Goal: Task Accomplishment & Management: Complete application form

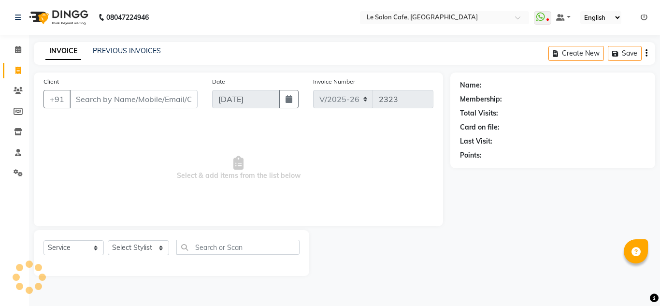
select select "594"
select select "service"
click at [161, 250] on select "Select Stylist [PERSON_NAME] [PERSON_NAME] Kadam [PERSON_NAME] Front Desk [PERS…" at bounding box center [138, 247] width 61 height 15
select select "86050"
click at [108, 240] on select "Select Stylist [PERSON_NAME] [PERSON_NAME] Kadam [PERSON_NAME] Front Desk [PERS…" at bounding box center [138, 247] width 61 height 15
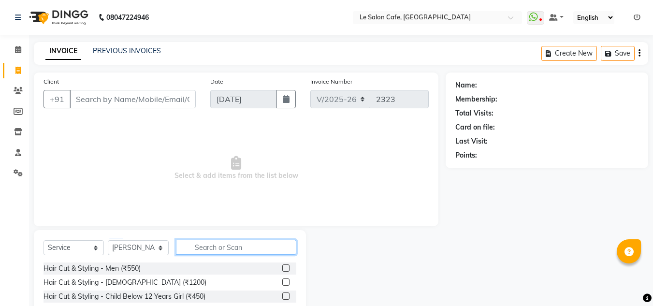
click at [223, 244] on input "text" at bounding box center [236, 247] width 120 height 15
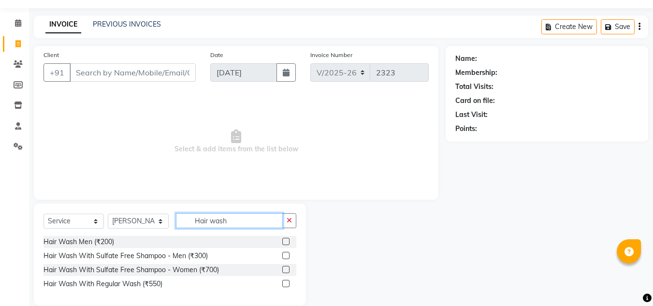
scroll to position [41, 0]
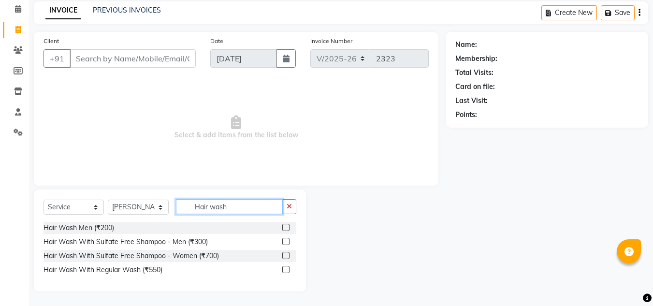
type input "Hair wash"
click at [286, 268] on label at bounding box center [285, 269] width 7 height 7
click at [286, 268] on input "checkbox" at bounding box center [285, 270] width 6 height 6
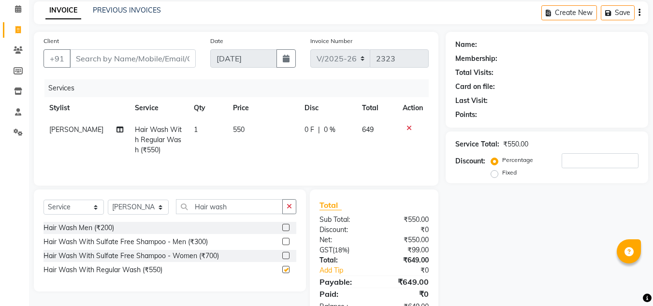
checkbox input "false"
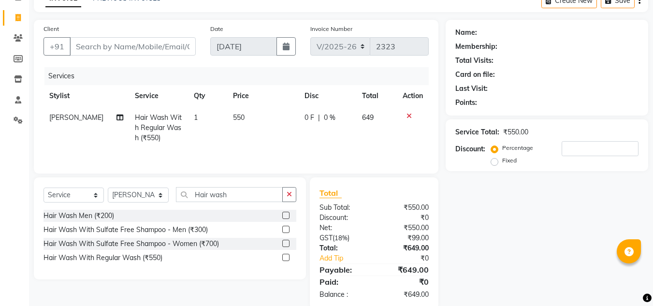
scroll to position [0, 0]
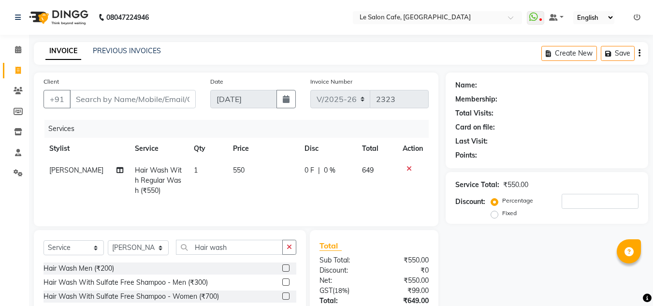
click at [409, 167] on icon at bounding box center [408, 168] width 5 height 7
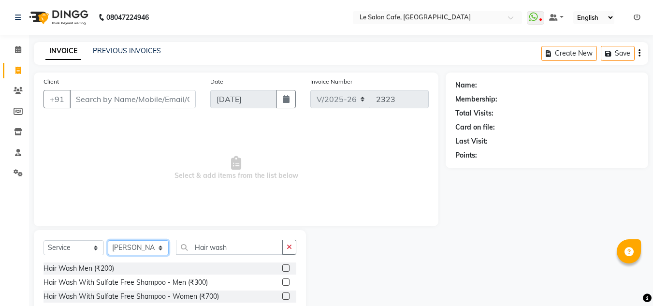
drag, startPoint x: 141, startPoint y: 248, endPoint x: 136, endPoint y: 245, distance: 5.4
click at [138, 247] on select "Select Stylist [PERSON_NAME] [PERSON_NAME] Kadam [PERSON_NAME] Front Desk [PERS…" at bounding box center [138, 247] width 61 height 15
select select "86051"
click at [108, 240] on select "Select Stylist [PERSON_NAME] [PERSON_NAME] Kadam [PERSON_NAME] Front Desk [PERS…" at bounding box center [138, 247] width 61 height 15
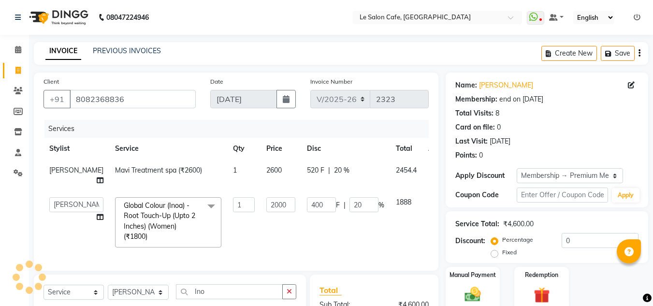
select select "594"
select select "8529"
select select "service"
select select "8529"
select select "1: Object"
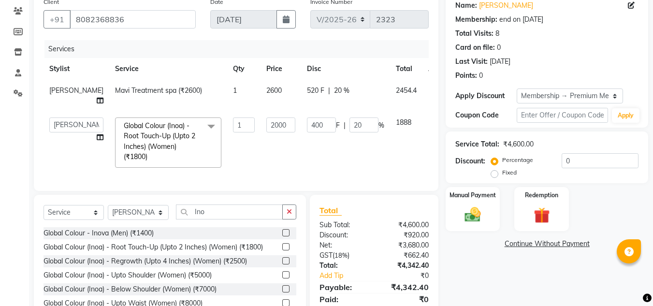
scroll to position [97, 0]
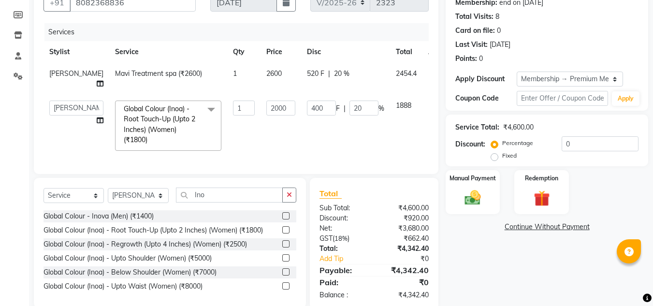
click at [301, 147] on td "400 F | 20 %" at bounding box center [345, 126] width 89 height 62
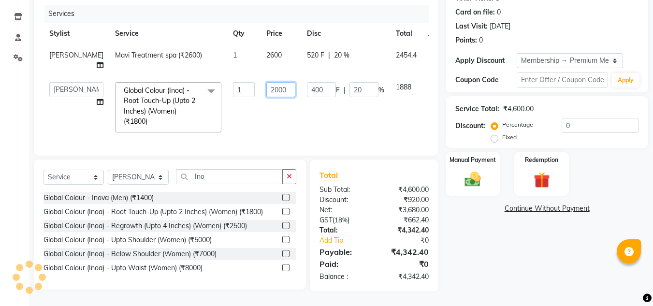
click at [266, 82] on input "2000" at bounding box center [280, 89] width 29 height 15
click at [502, 244] on div "Name: Arshi Sayyed Membership: end on 12-11-2025 Total Visits: 8 Card on file: …" at bounding box center [550, 124] width 210 height 334
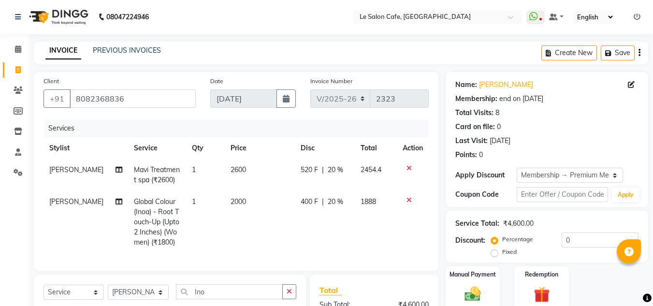
scroll to position [0, 0]
click at [408, 167] on icon at bounding box center [408, 168] width 5 height 7
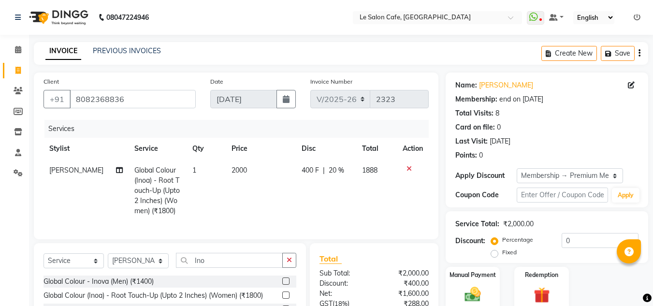
click at [408, 167] on icon at bounding box center [408, 168] width 5 height 7
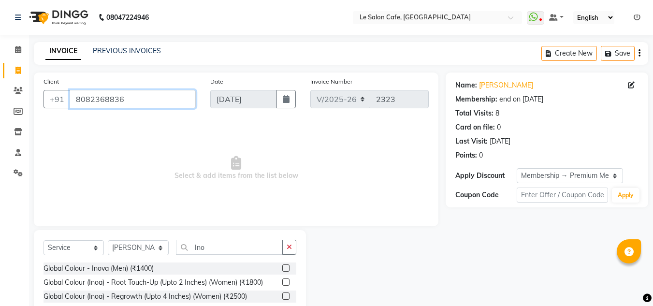
drag, startPoint x: 122, startPoint y: 98, endPoint x: 14, endPoint y: 102, distance: 108.3
click at [14, 102] on app-home "08047224946 Select Location × Le Salon Cafe, Chembur WhatsApp Status ✕ Status: …" at bounding box center [326, 187] width 653 height 374
paste input "Shriya Sarang"
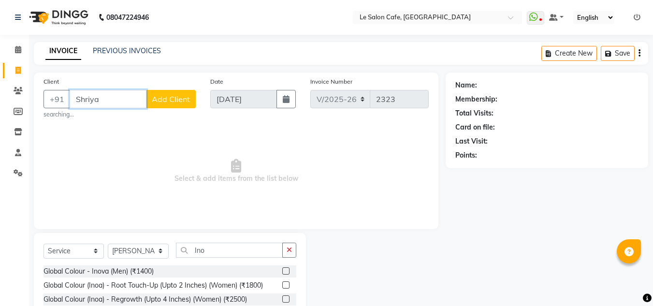
click at [115, 102] on input "Shriya" at bounding box center [108, 99] width 77 height 18
drag, startPoint x: 117, startPoint y: 102, endPoint x: 70, endPoint y: 101, distance: 47.9
click at [70, 101] on input "Shriya" at bounding box center [108, 99] width 77 height 18
paste input "Sarang"
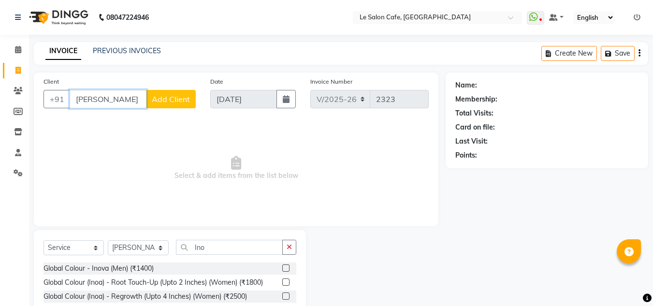
type input "Shriya Sarang"
click at [132, 247] on select "Select Stylist [PERSON_NAME] [PERSON_NAME] Kadam [PERSON_NAME] Front Desk [PERS…" at bounding box center [138, 247] width 61 height 15
select select "63472"
click at [108, 240] on select "Select Stylist [PERSON_NAME] [PERSON_NAME] Kadam [PERSON_NAME] Front Desk [PERS…" at bounding box center [138, 247] width 61 height 15
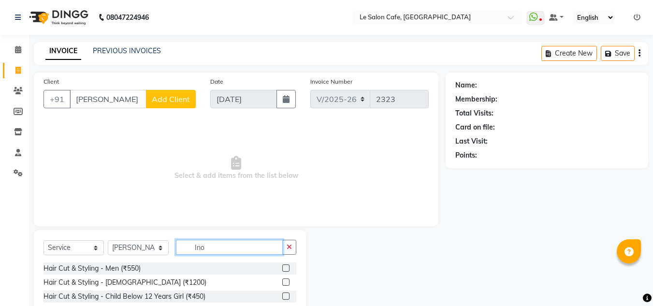
click at [163, 246] on div "Select Service Product Membership Package Voucher Prepaid Gift Card Select Styl…" at bounding box center [169, 251] width 253 height 23
type input "blow"
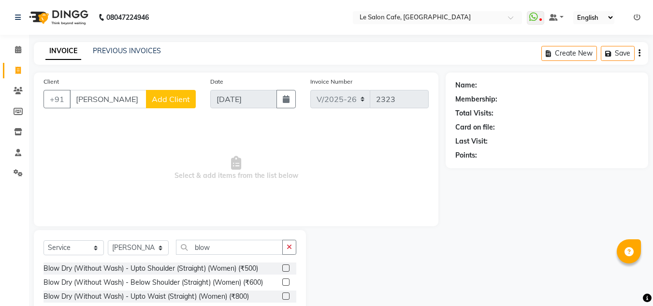
click at [346, 170] on span "Select & add items from the list below" at bounding box center [235, 168] width 385 height 97
click at [358, 184] on span "Select & add items from the list below" at bounding box center [235, 168] width 385 height 97
click at [132, 98] on input "Shriya Sarang" at bounding box center [108, 99] width 77 height 18
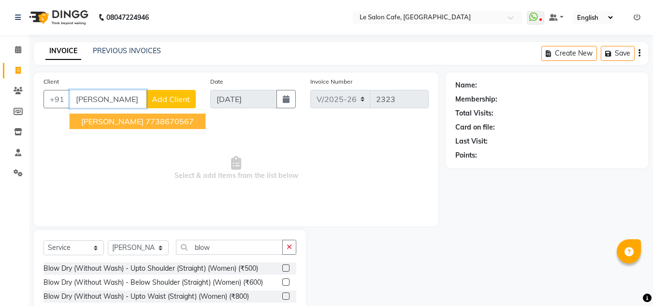
click at [145, 121] on ngb-highlight "7738670567" at bounding box center [169, 121] width 48 height 10
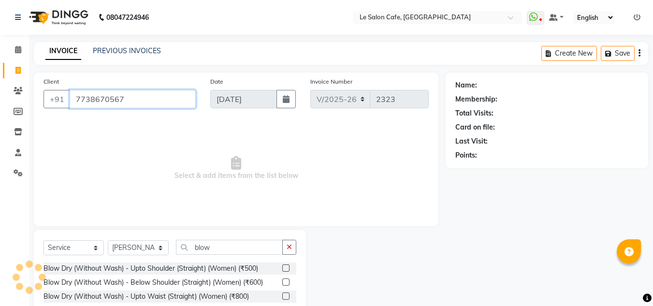
type input "7738670567"
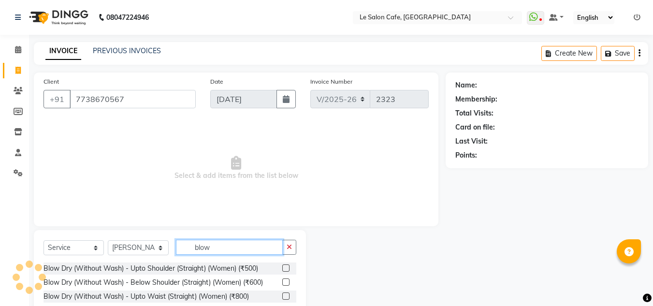
click at [226, 248] on input "blow" at bounding box center [229, 247] width 107 height 15
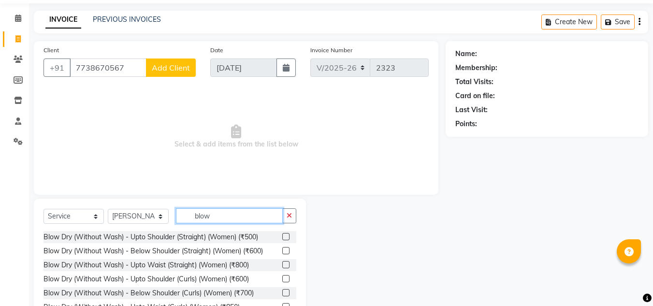
scroll to position [48, 0]
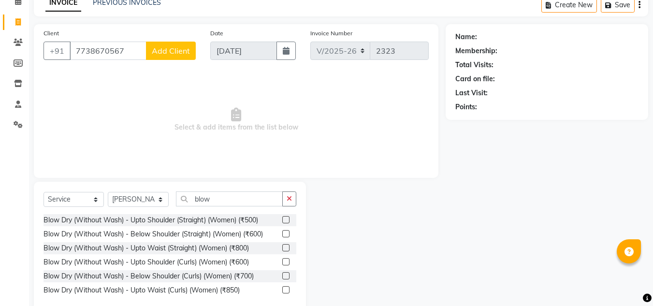
click at [286, 274] on label at bounding box center [285, 275] width 7 height 7
click at [286, 274] on input "checkbox" at bounding box center [285, 276] width 6 height 6
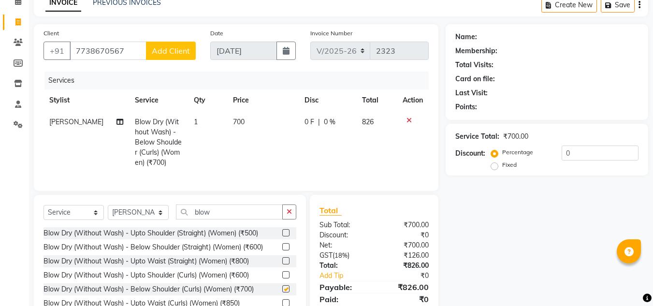
checkbox input "false"
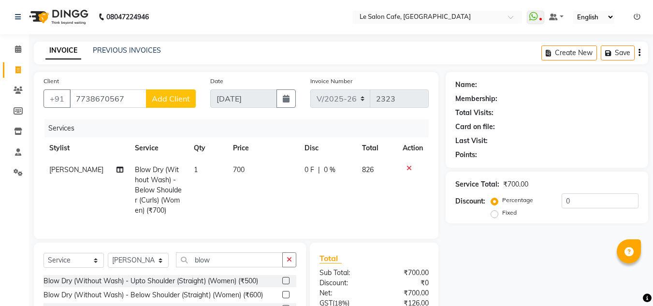
scroll to position [0, 0]
click at [127, 98] on input "7738670567" at bounding box center [108, 99] width 77 height 18
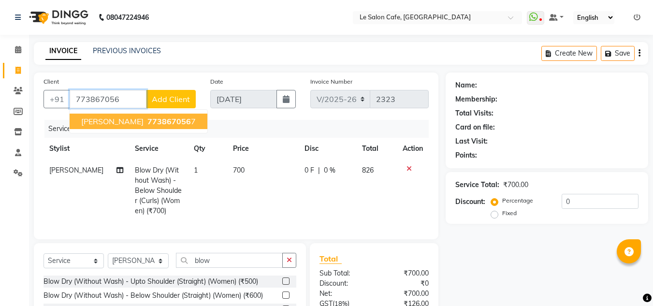
click at [147, 122] on span "773867056" at bounding box center [168, 121] width 43 height 10
type input "7738670567"
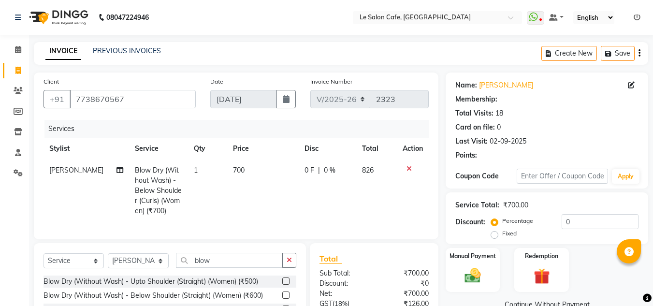
select select "1: Object"
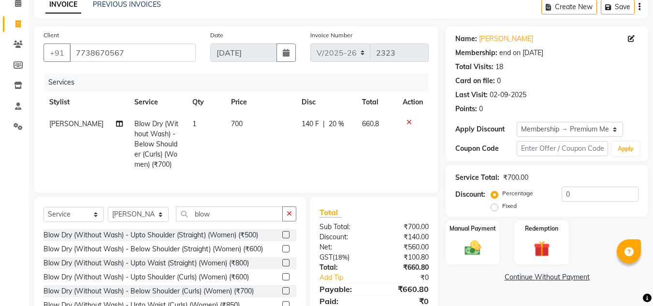
scroll to position [91, 0]
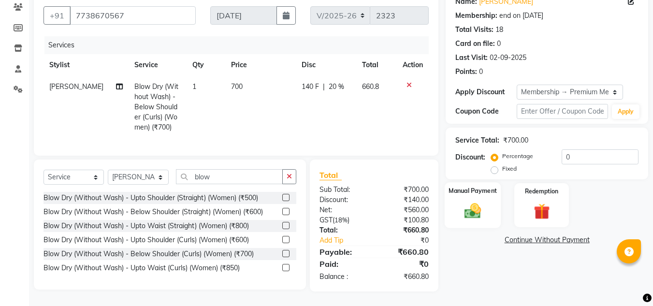
click at [454, 192] on div "Manual Payment" at bounding box center [473, 205] width 57 height 46
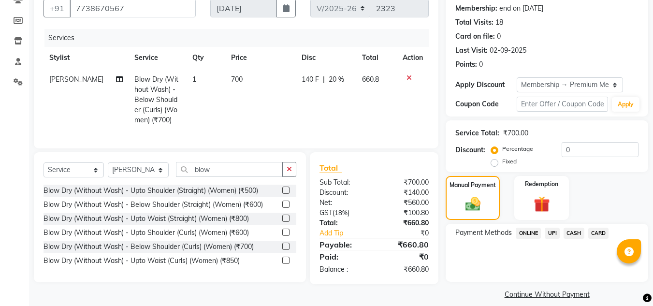
click at [548, 234] on span "UPI" at bounding box center [552, 233] width 15 height 11
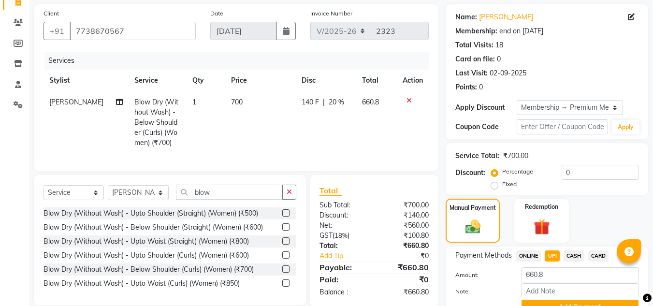
scroll to position [0, 0]
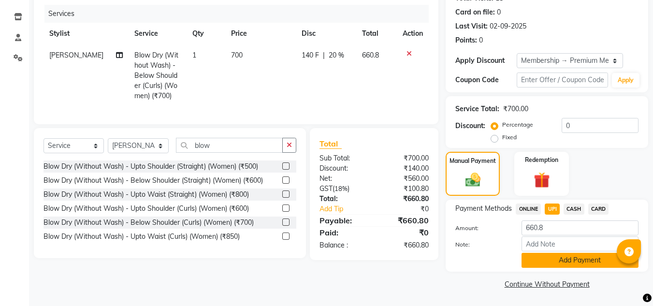
click at [553, 254] on button "Add Payment" at bounding box center [579, 260] width 117 height 15
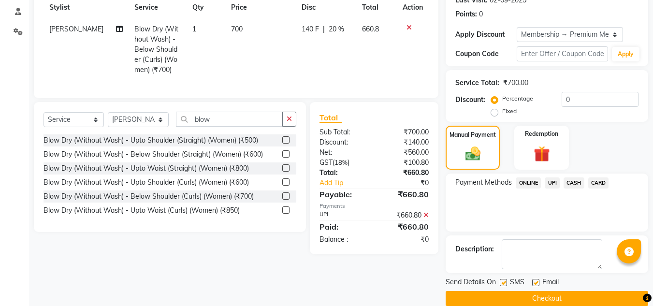
scroll to position [156, 0]
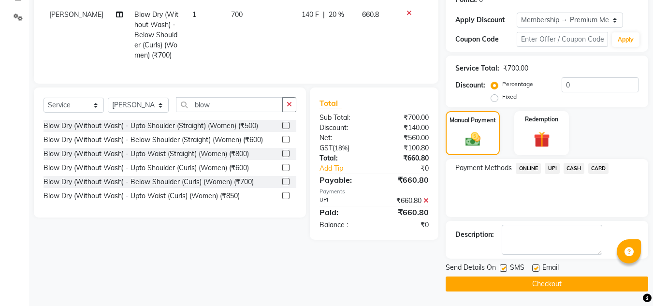
click at [537, 266] on label at bounding box center [535, 267] width 7 height 7
click at [537, 266] on input "checkbox" at bounding box center [535, 268] width 6 height 6
checkbox input "false"
drag, startPoint x: 535, startPoint y: 275, endPoint x: 532, endPoint y: 272, distance: 5.5
click at [534, 274] on div "Send Details On SMS Email Checkout" at bounding box center [546, 276] width 202 height 29
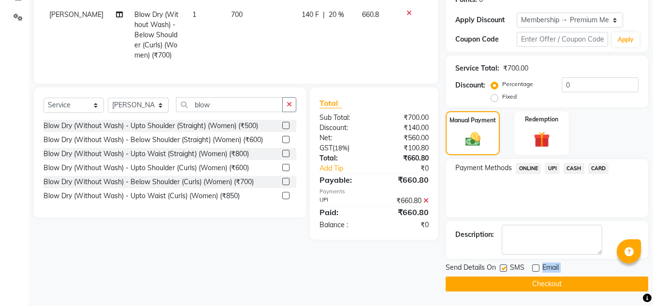
click at [545, 287] on button "Checkout" at bounding box center [546, 283] width 202 height 15
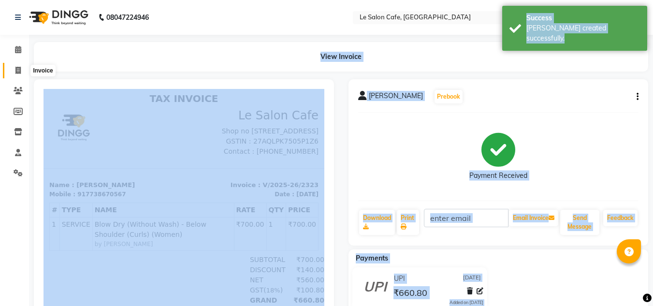
drag, startPoint x: 14, startPoint y: 71, endPoint x: 21, endPoint y: 66, distance: 8.7
click at [15, 70] on span at bounding box center [18, 70] width 17 height 11
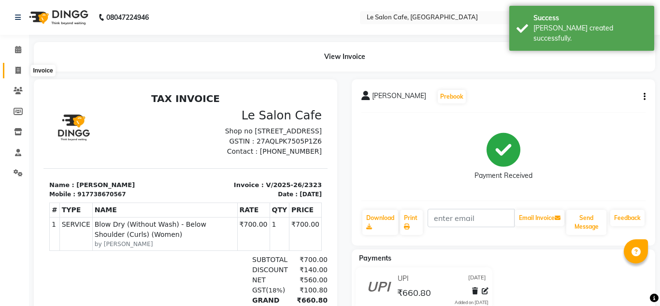
select select "594"
select select "service"
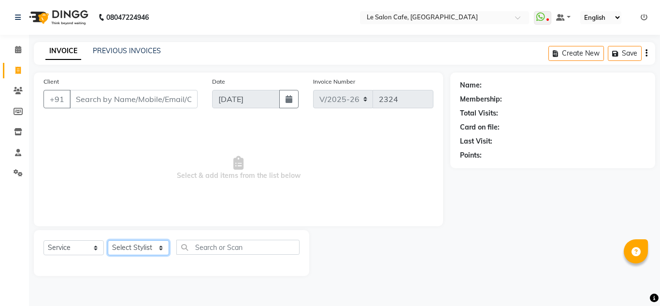
click at [142, 254] on select "Select Stylist [PERSON_NAME] [PERSON_NAME] Kadam [PERSON_NAME] Front Desk [PERS…" at bounding box center [138, 247] width 61 height 15
select select "13306"
click at [108, 240] on select "Select Stylist [PERSON_NAME] [PERSON_NAME] Kadam [PERSON_NAME] Front Desk [PERS…" at bounding box center [138, 247] width 61 height 15
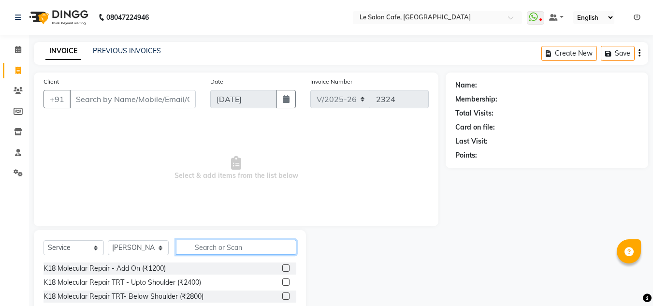
click at [194, 250] on input "text" at bounding box center [236, 247] width 120 height 15
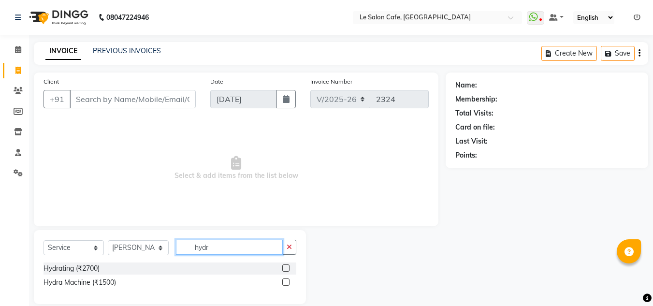
type input "hydr"
click at [287, 282] on label at bounding box center [285, 281] width 7 height 7
click at [287, 282] on input "checkbox" at bounding box center [285, 282] width 6 height 6
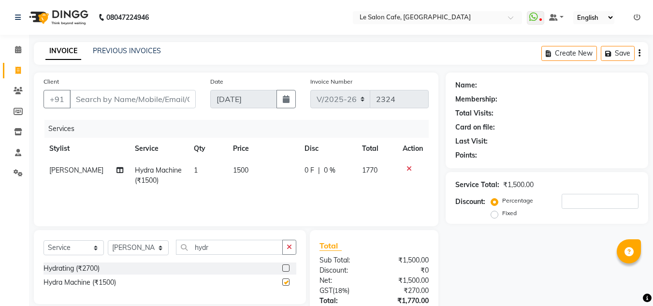
checkbox input "false"
drag, startPoint x: 220, startPoint y: 244, endPoint x: 160, endPoint y: 248, distance: 60.1
click at [162, 250] on div "Select Service Product Membership Package Voucher Prepaid Gift Card Select Styl…" at bounding box center [169, 251] width 253 height 23
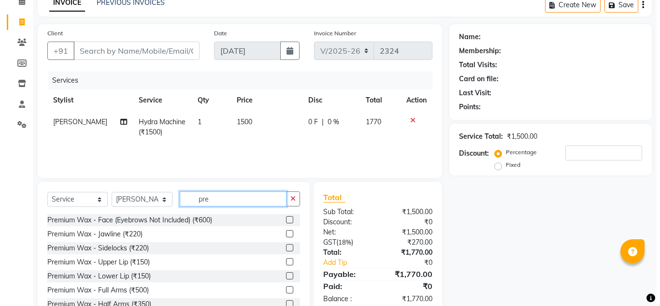
scroll to position [48, 0]
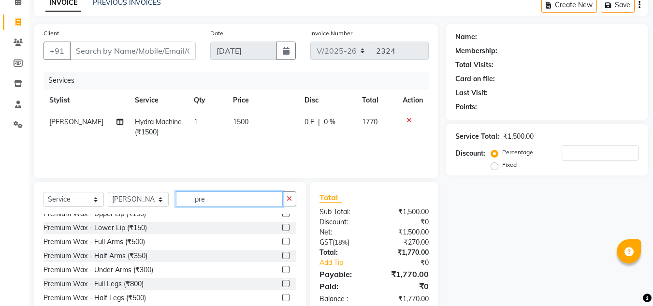
type input "pre"
click at [282, 270] on label at bounding box center [285, 269] width 7 height 7
click at [282, 270] on input "checkbox" at bounding box center [285, 270] width 6 height 6
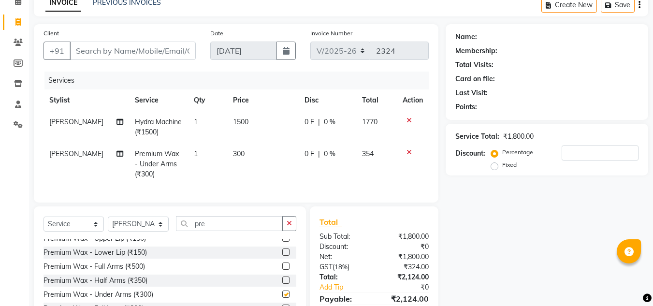
checkbox input "false"
click at [120, 50] on input "Client" at bounding box center [133, 51] width 126 height 18
type input "7"
type input "0"
type input "7797940801"
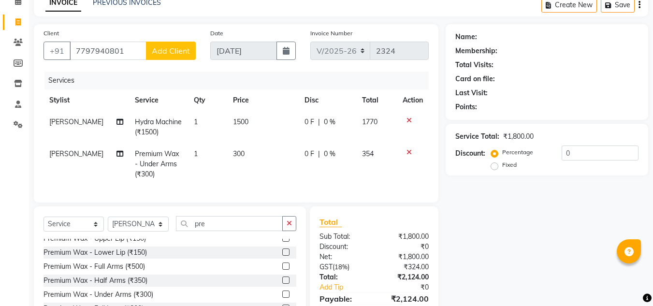
click at [165, 52] on span "Add Client" at bounding box center [171, 51] width 38 height 10
select select "22"
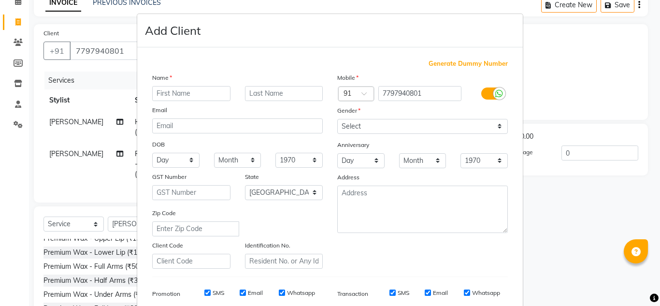
click at [171, 91] on input "text" at bounding box center [191, 93] width 78 height 15
type input "Sudipta"
type input "Jana"
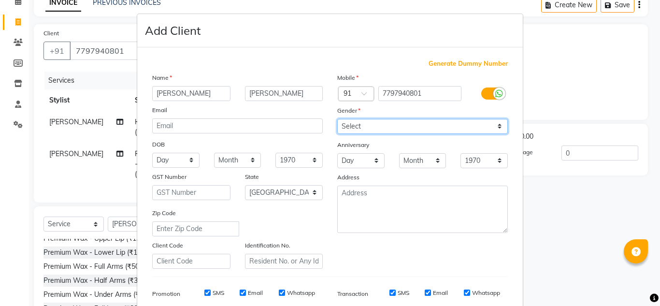
click at [362, 131] on select "Select Male Female Other Prefer Not To Say" at bounding box center [422, 126] width 171 height 15
select select "female"
click at [337, 119] on select "Select Male Female Other Prefer Not To Say" at bounding box center [422, 126] width 171 height 15
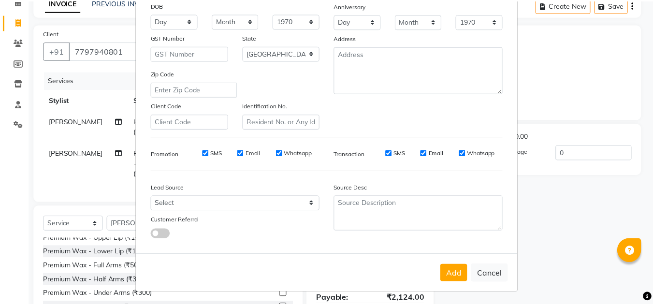
scroll to position [140, 0]
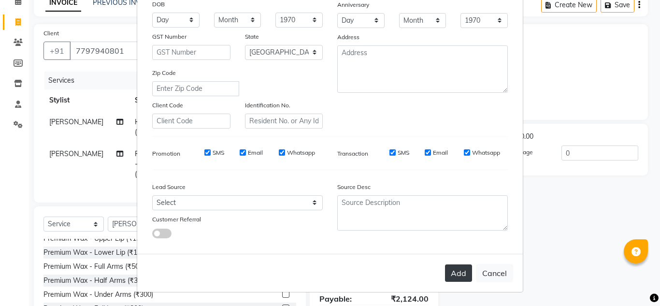
click at [465, 277] on button "Add" at bounding box center [458, 272] width 27 height 17
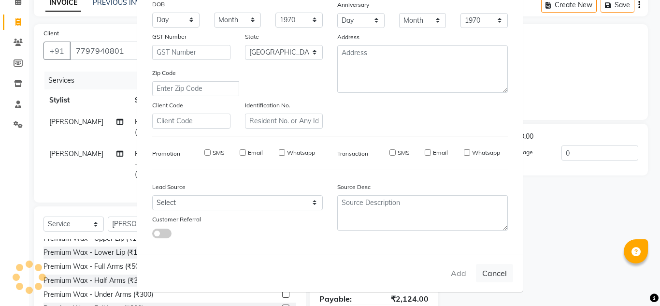
select select
select select "null"
select select
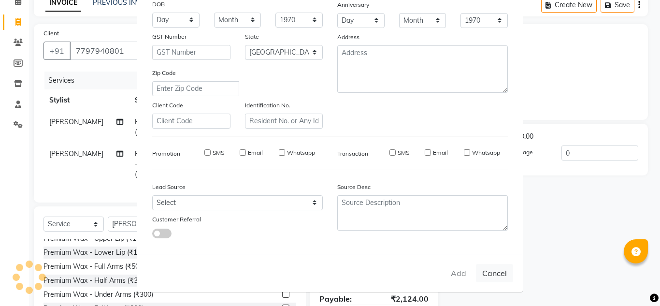
select select
checkbox input "false"
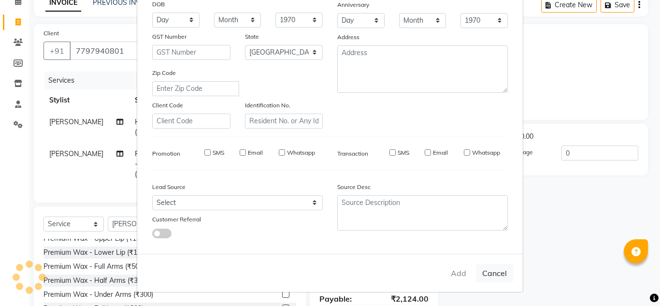
checkbox input "false"
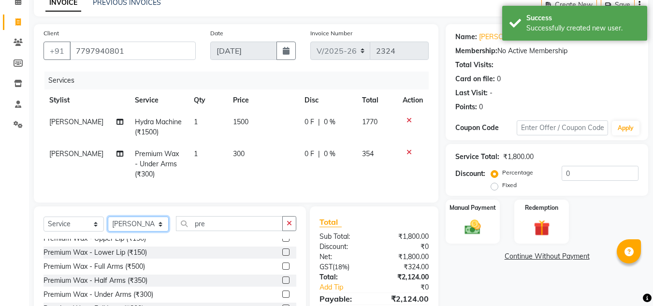
click at [120, 230] on select "Select Stylist [PERSON_NAME] [PERSON_NAME] Kadam [PERSON_NAME] Front Desk [PERS…" at bounding box center [138, 223] width 61 height 15
select select "86051"
click at [108, 224] on select "Select Stylist [PERSON_NAME] [PERSON_NAME] Kadam [PERSON_NAME] Front Desk [PERS…" at bounding box center [138, 223] width 61 height 15
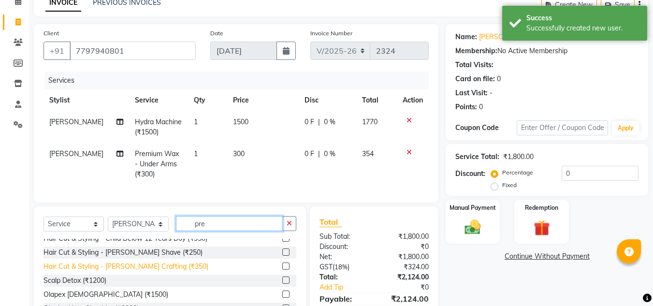
drag, startPoint x: 213, startPoint y: 232, endPoint x: 51, endPoint y: 274, distance: 167.4
click at [100, 230] on div "Select Service Product Membership Package Voucher Prepaid Gift Card Select Styl…" at bounding box center [169, 227] width 253 height 23
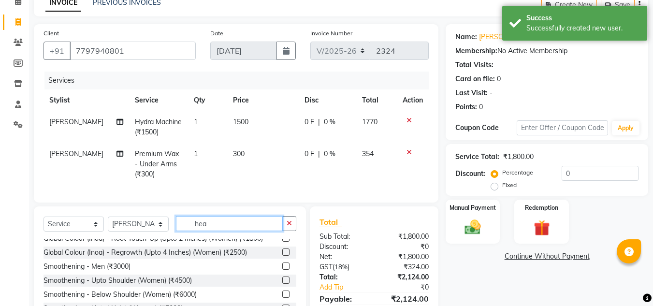
scroll to position [0, 0]
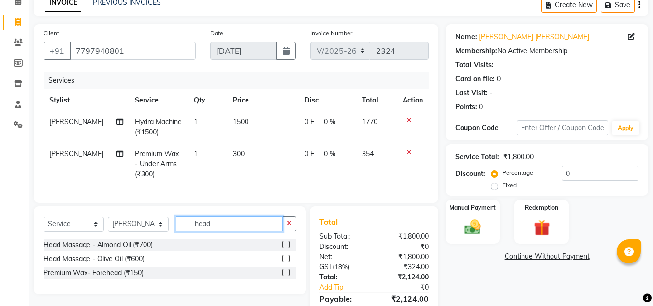
type input "head"
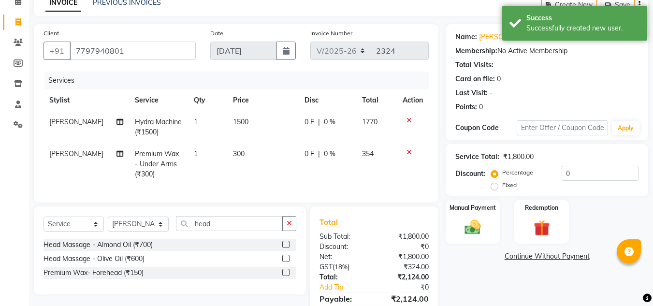
click at [288, 248] on label at bounding box center [285, 244] width 7 height 7
click at [288, 248] on input "checkbox" at bounding box center [285, 245] width 6 height 6
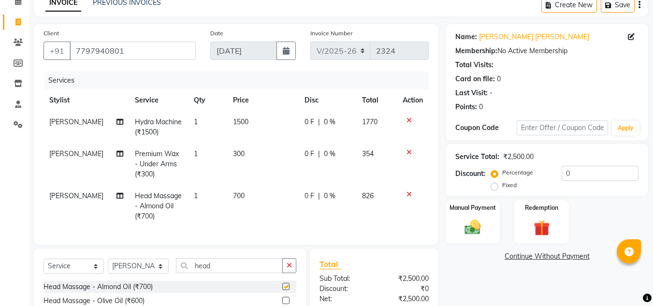
checkbox input "false"
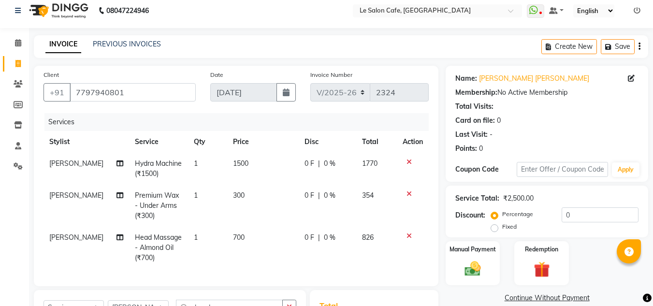
scroll to position [48, 0]
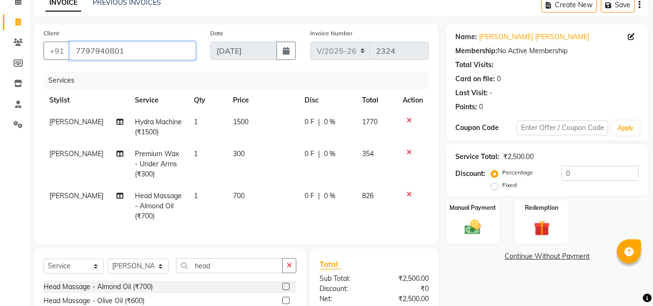
click at [131, 45] on input "7797940801" at bounding box center [133, 51] width 126 height 18
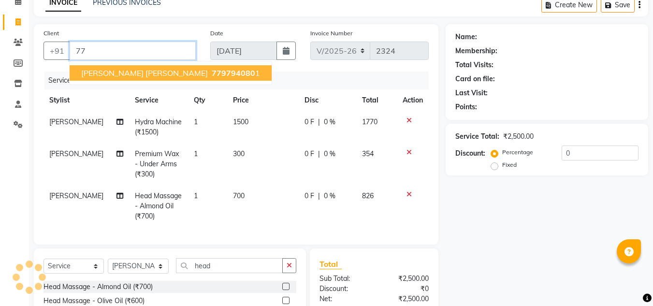
type input "7"
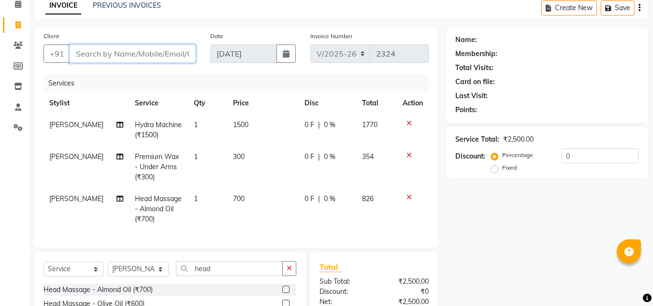
scroll to position [0, 0]
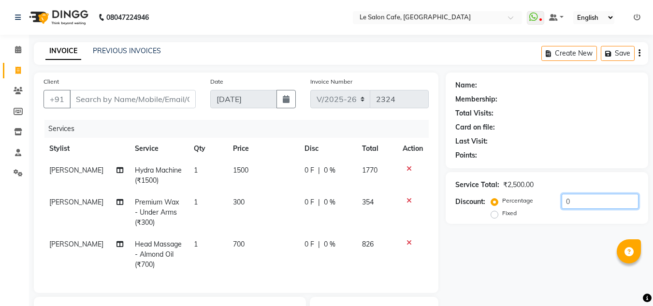
click at [584, 199] on input "0" at bounding box center [599, 201] width 77 height 15
type input "2"
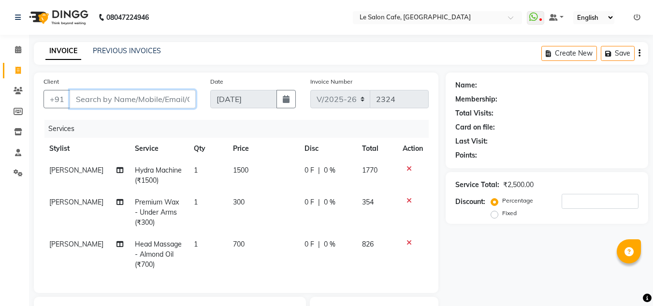
click at [109, 101] on input "Client" at bounding box center [133, 99] width 126 height 18
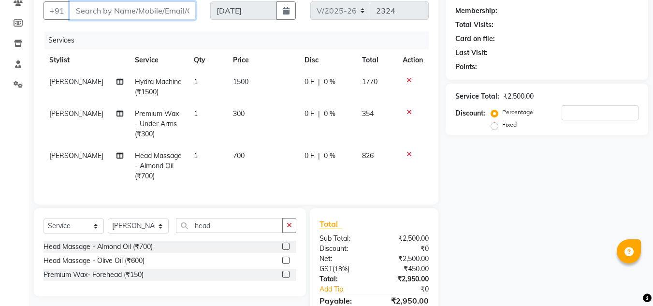
scroll to position [97, 0]
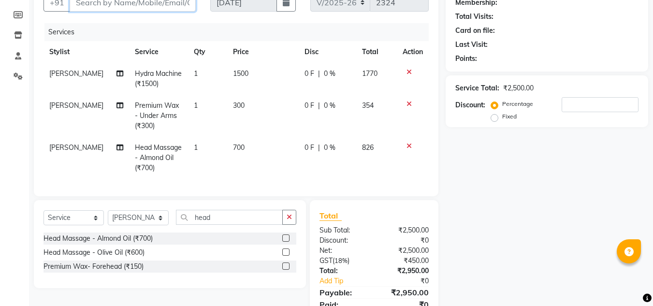
click at [159, 6] on input "Client" at bounding box center [133, 2] width 126 height 18
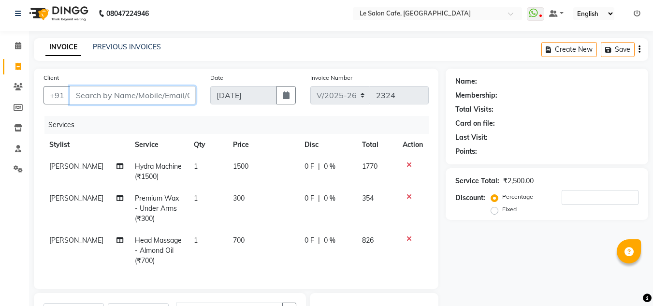
scroll to position [0, 0]
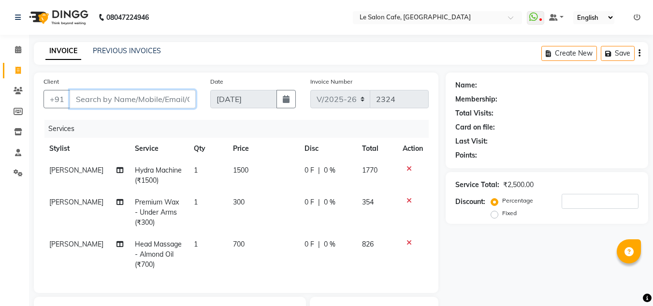
click at [111, 91] on input "Client" at bounding box center [133, 99] width 126 height 18
click at [103, 97] on input "Client" at bounding box center [133, 99] width 126 height 18
click at [118, 105] on input "Client" at bounding box center [133, 99] width 126 height 18
click at [102, 98] on input "Client" at bounding box center [133, 99] width 126 height 18
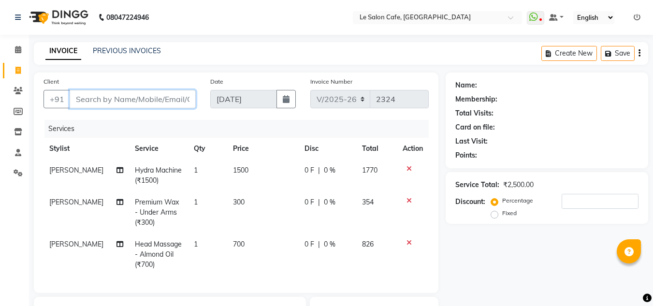
click at [106, 98] on input "Client" at bounding box center [133, 99] width 126 height 18
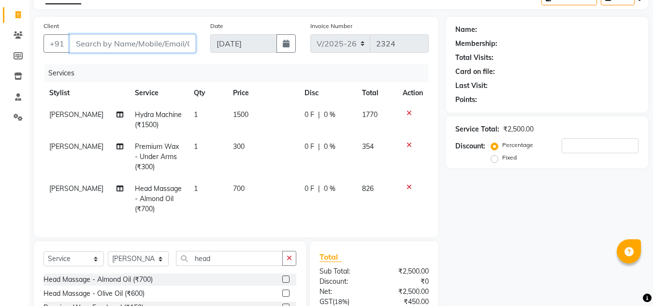
scroll to position [48, 0]
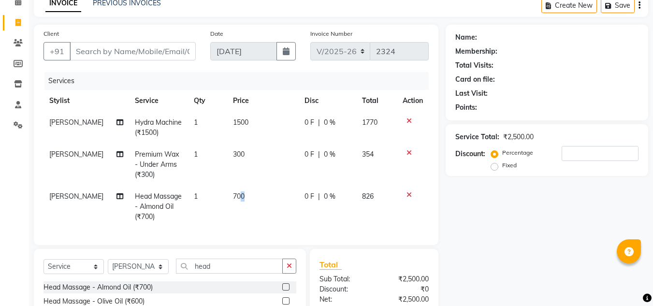
drag, startPoint x: 238, startPoint y: 211, endPoint x: 224, endPoint y: 215, distance: 13.9
click at [227, 215] on td "700" at bounding box center [263, 207] width 72 height 42
select select "86051"
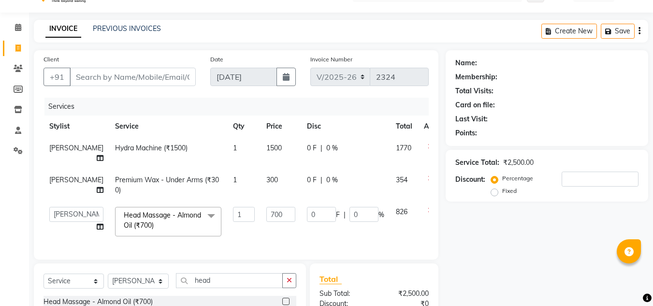
scroll to position [0, 0]
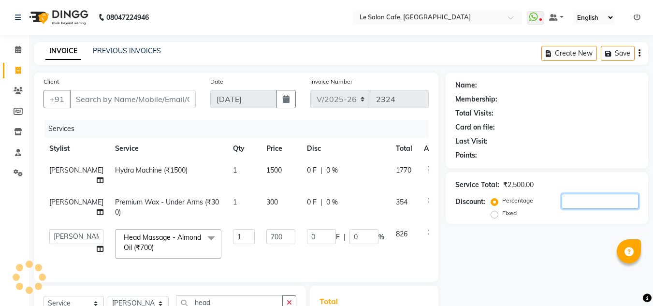
click at [585, 196] on input "number" at bounding box center [599, 201] width 77 height 15
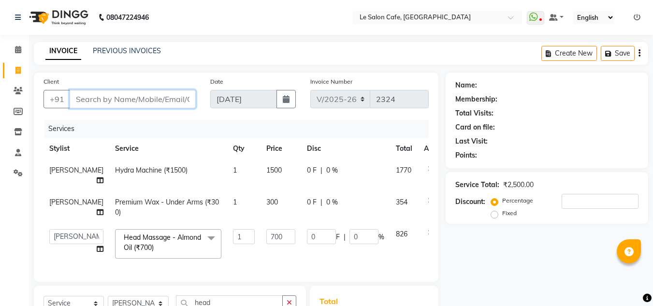
click at [119, 99] on input "Client" at bounding box center [133, 99] width 126 height 18
click at [133, 101] on input "Client" at bounding box center [133, 99] width 126 height 18
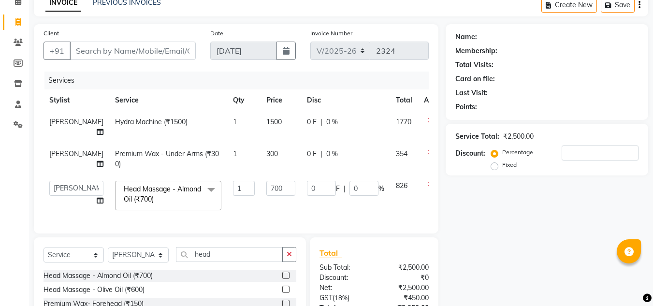
click at [495, 229] on div "Name: Membership: Total Visits: Card on file: Last Visit: Points: Service Total…" at bounding box center [550, 196] width 210 height 345
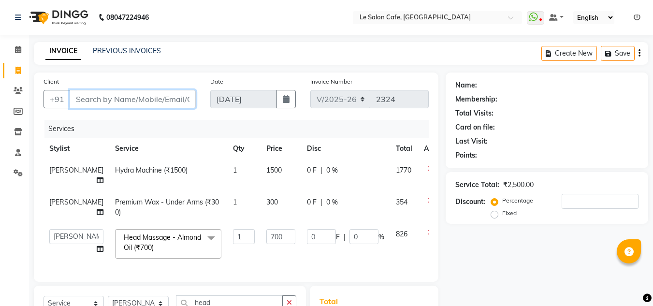
click at [147, 101] on input "Client" at bounding box center [133, 99] width 126 height 18
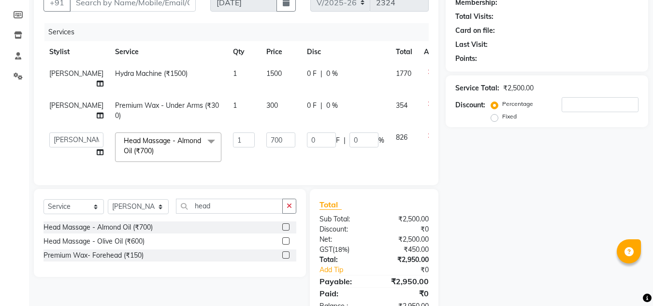
click at [460, 206] on div "Name: Membership: Total Visits: Card on file: Last Visit: Points: Service Total…" at bounding box center [550, 148] width 210 height 345
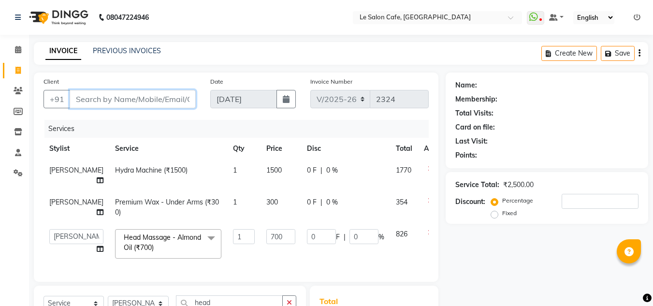
drag, startPoint x: 120, startPoint y: 91, endPoint x: 120, endPoint y: 104, distance: 12.6
click at [120, 104] on input "Client" at bounding box center [133, 99] width 126 height 18
click at [143, 101] on input "Client" at bounding box center [133, 99] width 126 height 18
click at [147, 96] on input "Client" at bounding box center [133, 99] width 126 height 18
type input "9"
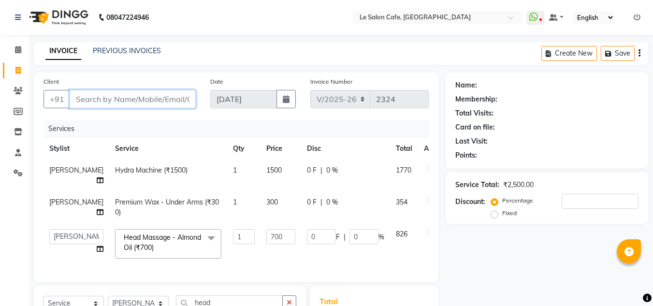
type input "0"
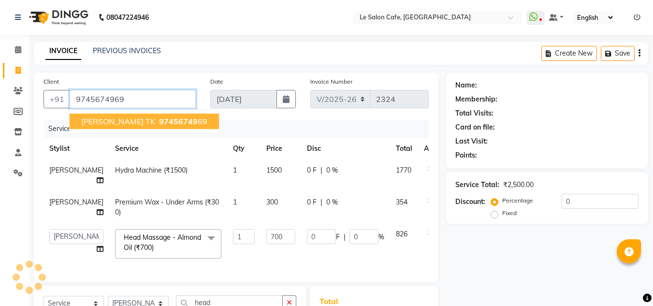
type input "9745674969"
type input "140"
type input "20"
select select "1: Object"
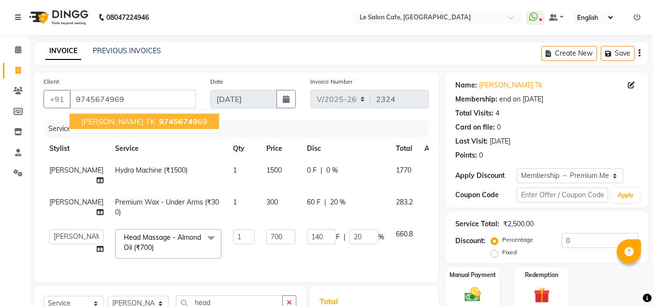
click at [112, 121] on span "Sreethu TK" at bounding box center [118, 121] width 74 height 10
type input "0"
type input "140"
type input "20"
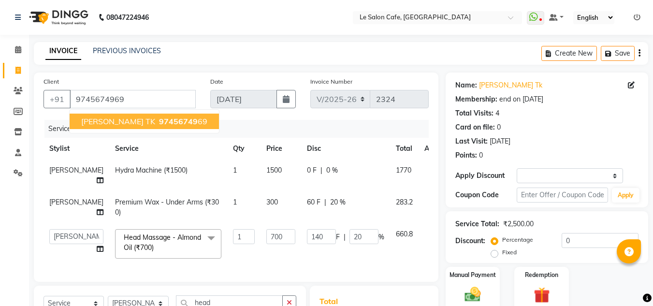
select select "1: Object"
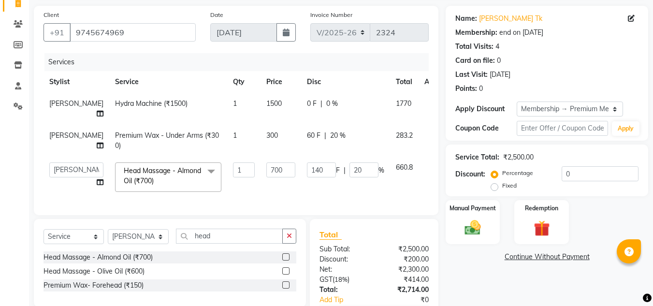
scroll to position [97, 0]
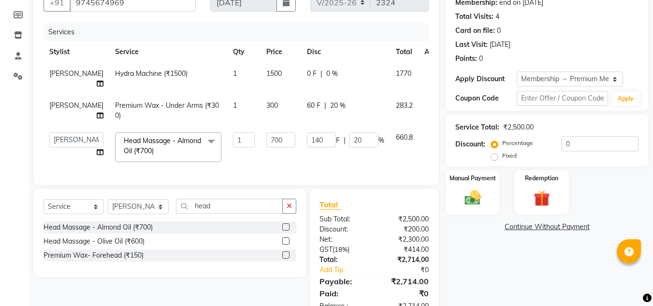
click at [349, 98] on td "60 F | 20 %" at bounding box center [345, 111] width 89 height 32
select select "13306"
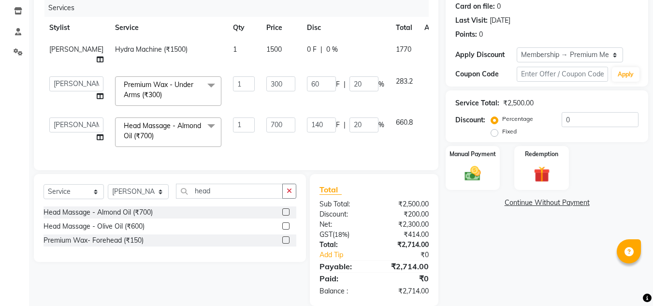
scroll to position [143, 0]
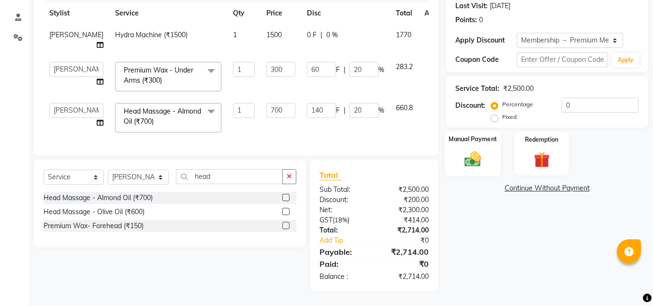
click at [474, 149] on img at bounding box center [472, 158] width 27 height 19
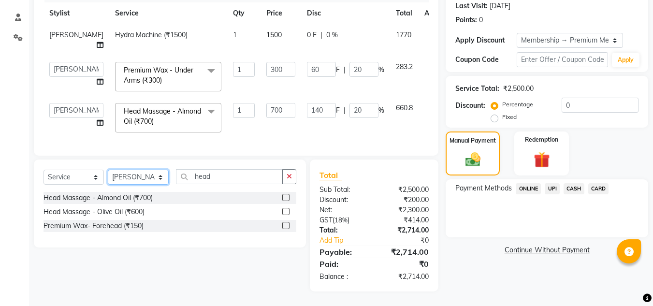
click at [163, 176] on select "Select Stylist [PERSON_NAME] [PERSON_NAME] Kadam [PERSON_NAME] Front Desk [PERS…" at bounding box center [138, 177] width 61 height 15
click at [301, 121] on td "140 F | 20 %" at bounding box center [345, 117] width 89 height 41
click at [550, 183] on span "UPI" at bounding box center [552, 188] width 15 height 11
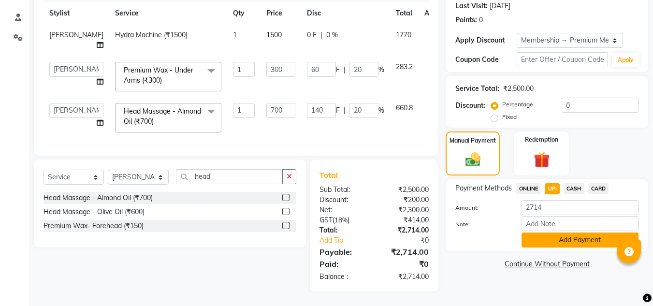
click at [566, 232] on button "Add Payment" at bounding box center [579, 239] width 117 height 15
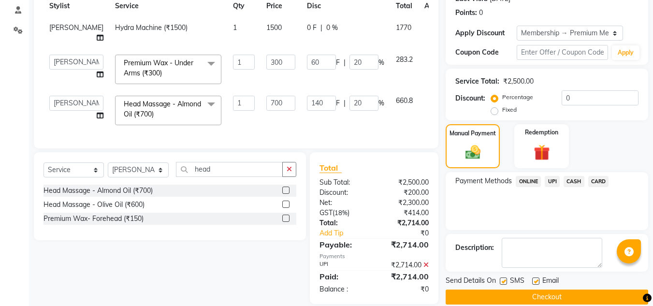
scroll to position [162, 0]
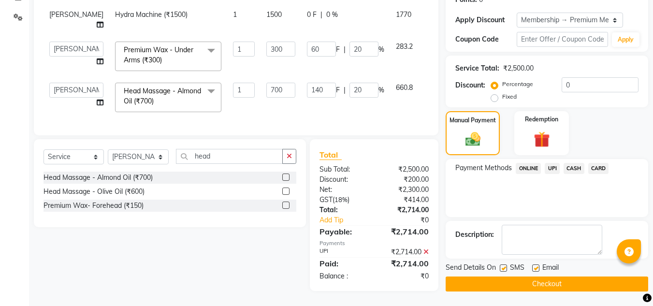
click at [535, 262] on div "Email" at bounding box center [549, 268] width 34 height 12
click at [537, 264] on label at bounding box center [535, 267] width 7 height 7
click at [537, 265] on input "checkbox" at bounding box center [535, 268] width 6 height 6
checkbox input "false"
click at [538, 276] on button "Checkout" at bounding box center [546, 283] width 202 height 15
